Goal: Navigation & Orientation: Find specific page/section

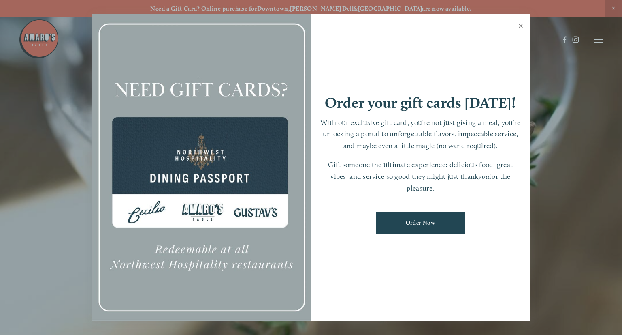
click at [521, 25] on link "Close" at bounding box center [521, 26] width 16 height 23
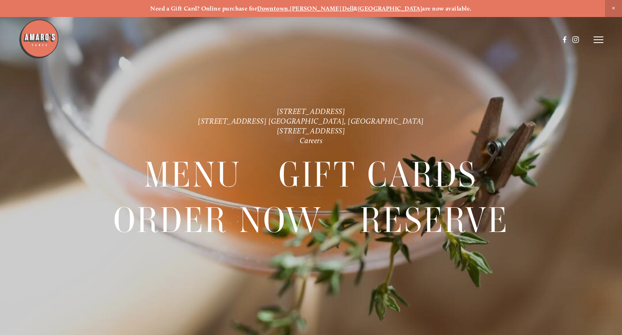
click at [597, 38] on icon at bounding box center [599, 39] width 10 height 7
click at [452, 38] on span "Menu" at bounding box center [452, 39] width 15 height 7
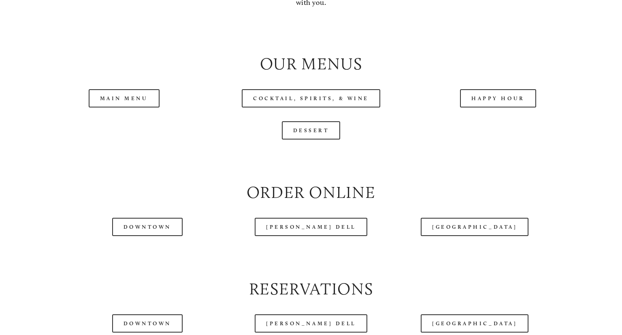
scroll to position [834, 0]
click at [138, 90] on link "Main Menu" at bounding box center [124, 97] width 71 height 18
